Goal: Information Seeking & Learning: Learn about a topic

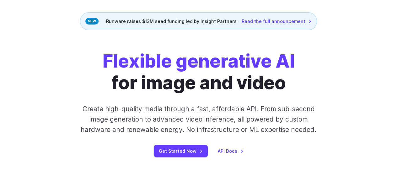
scroll to position [43, 0]
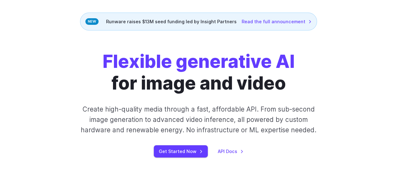
click at [48, 65] on div "Flexible generative AI for image and video Create high-quality media through a …" at bounding box center [199, 104] width 306 height 107
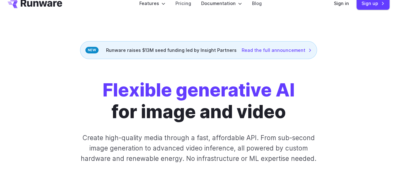
scroll to position [0, 0]
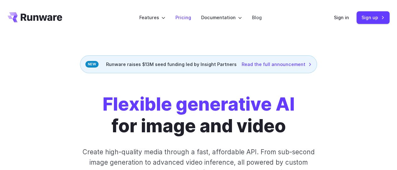
click at [190, 17] on link "Pricing" at bounding box center [183, 17] width 16 height 7
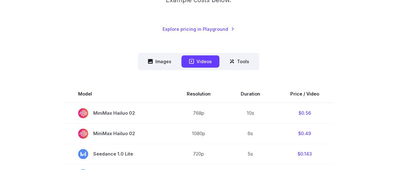
scroll to position [133, 0]
click at [249, 62] on button "Tools" at bounding box center [239, 62] width 35 height 12
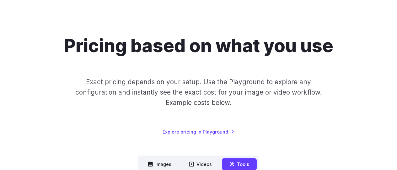
scroll to position [0, 0]
